Goal: Book appointment/travel/reservation

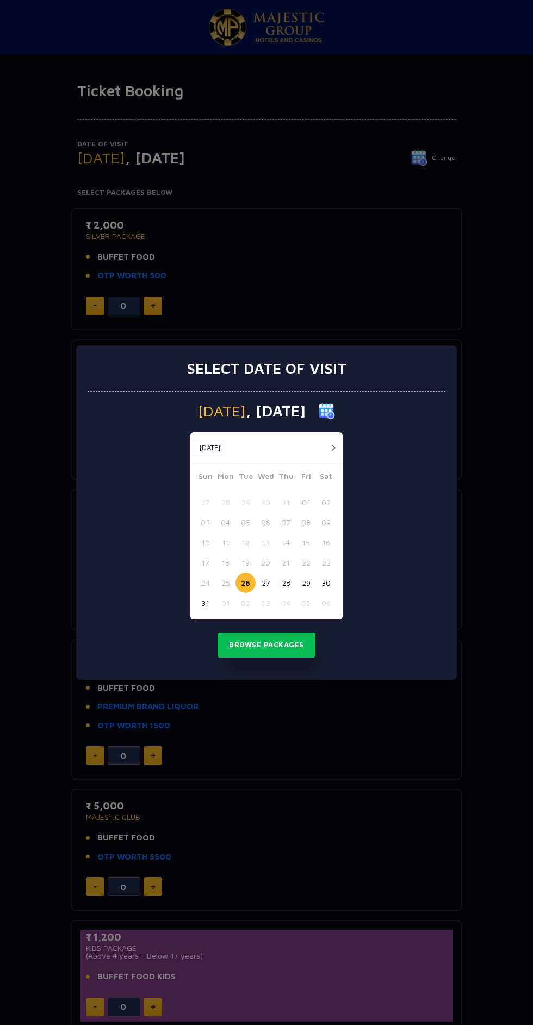
click at [332, 447] on button "button" at bounding box center [334, 448] width 14 height 14
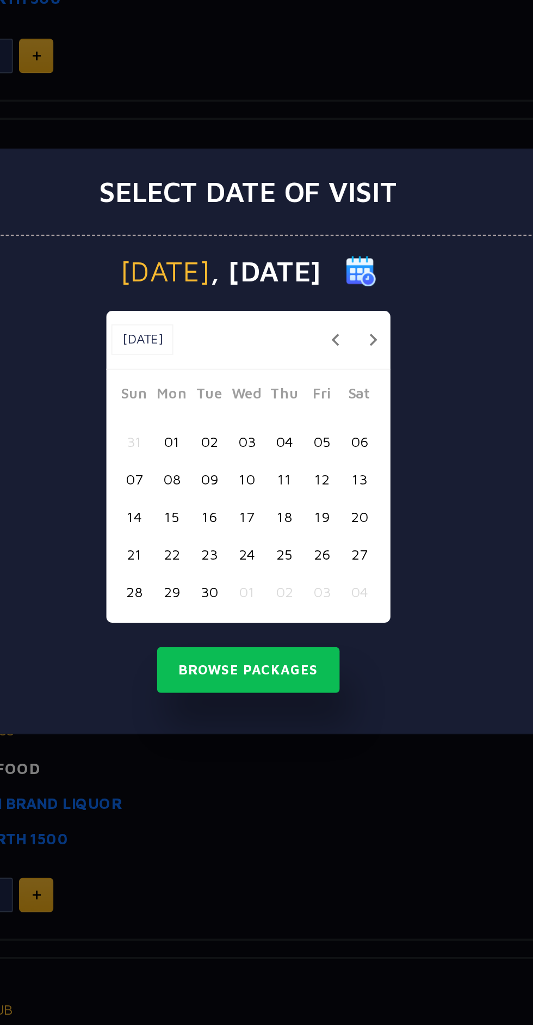
click at [329, 510] on button "06" at bounding box center [326, 512] width 20 height 20
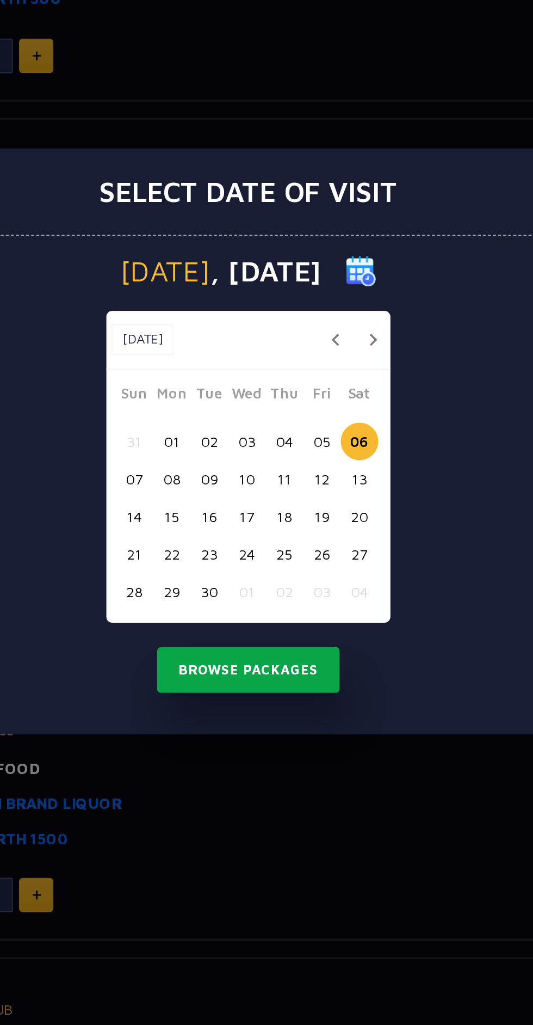
click at [289, 641] on button "Browse Packages" at bounding box center [267, 635] width 98 height 25
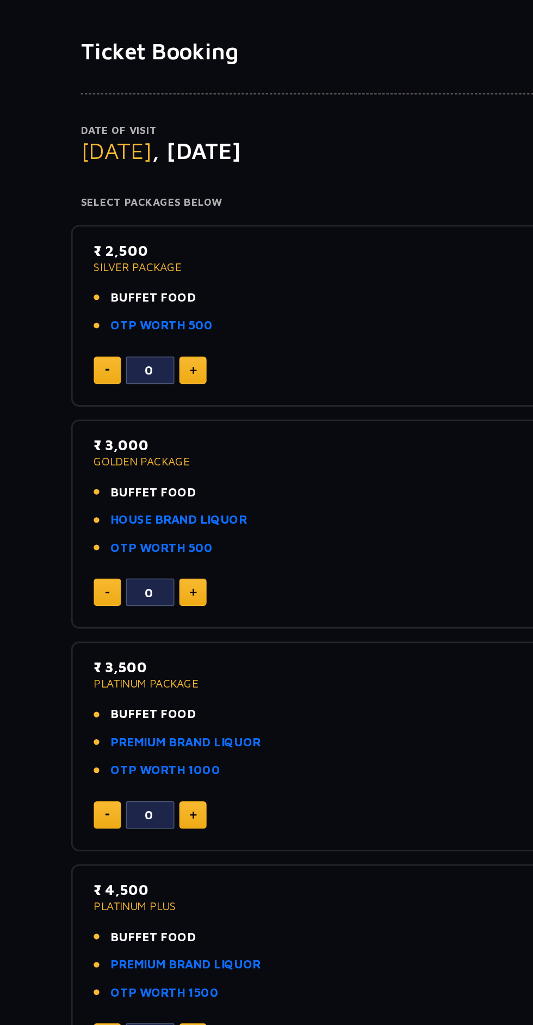
click at [139, 276] on link "OTP WORTH 500" at bounding box center [131, 275] width 69 height 13
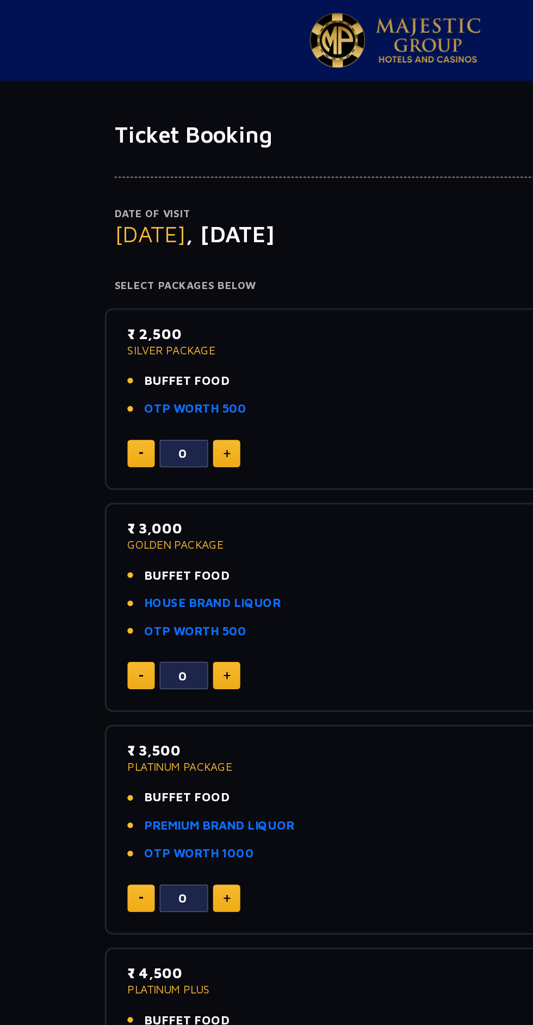
click at [171, 407] on link "HOUSE BRAND LIQUOR" at bounding box center [143, 407] width 92 height 13
click at [153, 455] on img at bounding box center [153, 455] width 5 height 5
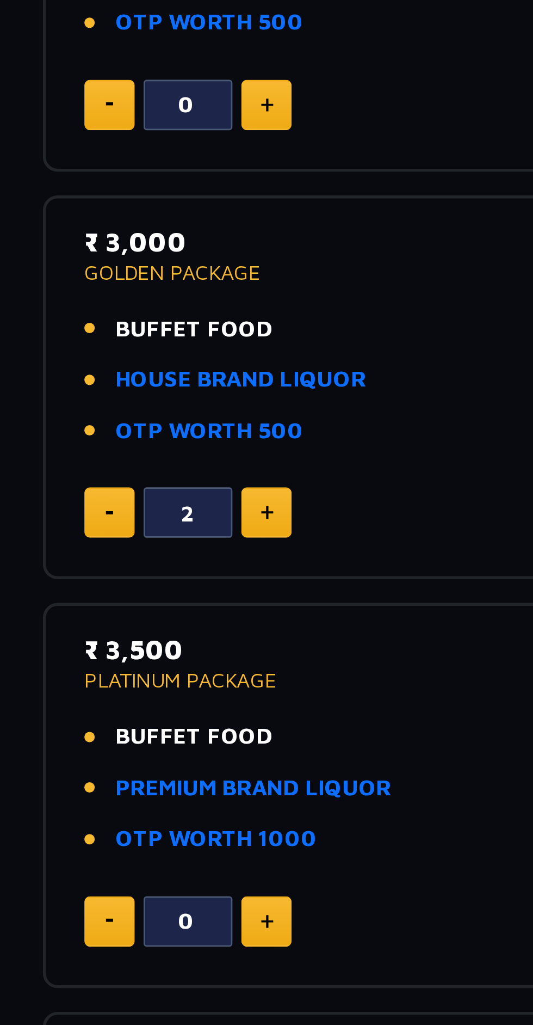
click at [139, 519] on p "PLATINUM PACKAGE" at bounding box center [266, 517] width 361 height 8
click at [153, 455] on img at bounding box center [153, 455] width 5 height 5
click at [154, 456] on img at bounding box center [153, 455] width 5 height 5
click at [155, 456] on img at bounding box center [153, 455] width 5 height 5
click at [153, 455] on img at bounding box center [153, 455] width 5 height 5
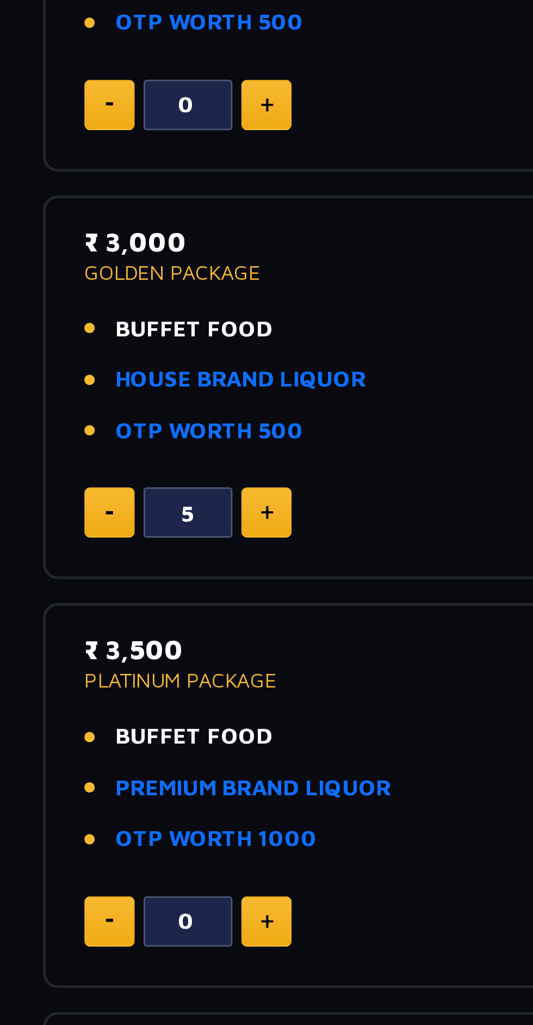
type input "6"
